Goal: Navigation & Orientation: Understand site structure

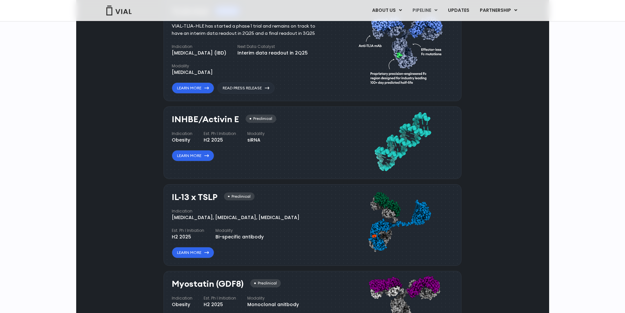
scroll to position [525, 0]
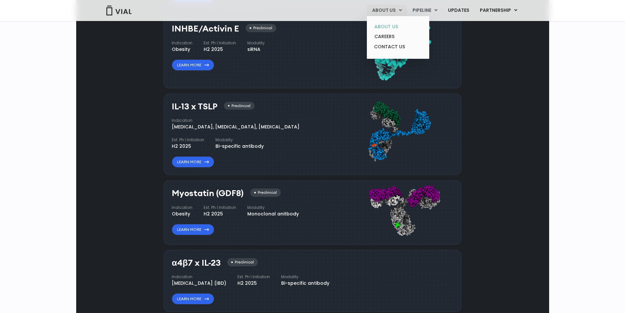
click at [388, 26] on link "ABOUT US" at bounding box center [397, 27] width 57 height 10
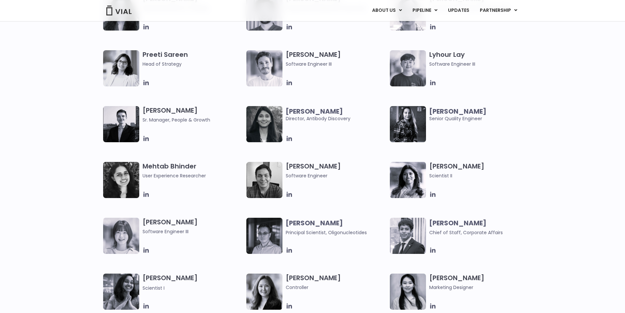
scroll to position [1018, 0]
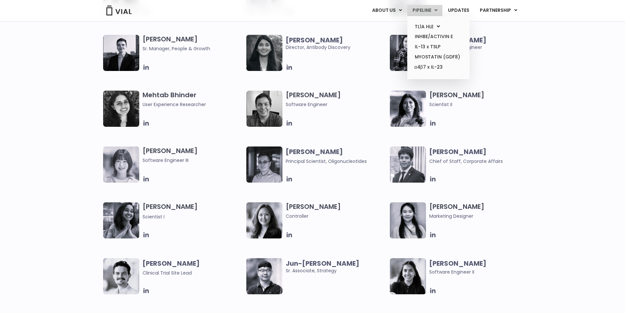
click at [436, 14] on link "PIPELINE" at bounding box center [424, 10] width 35 height 11
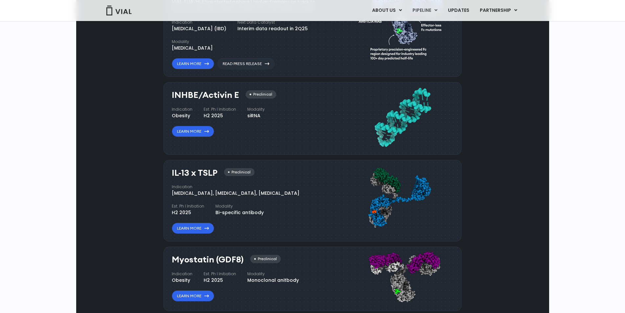
scroll to position [460, 0]
